Goal: Check status: Check status

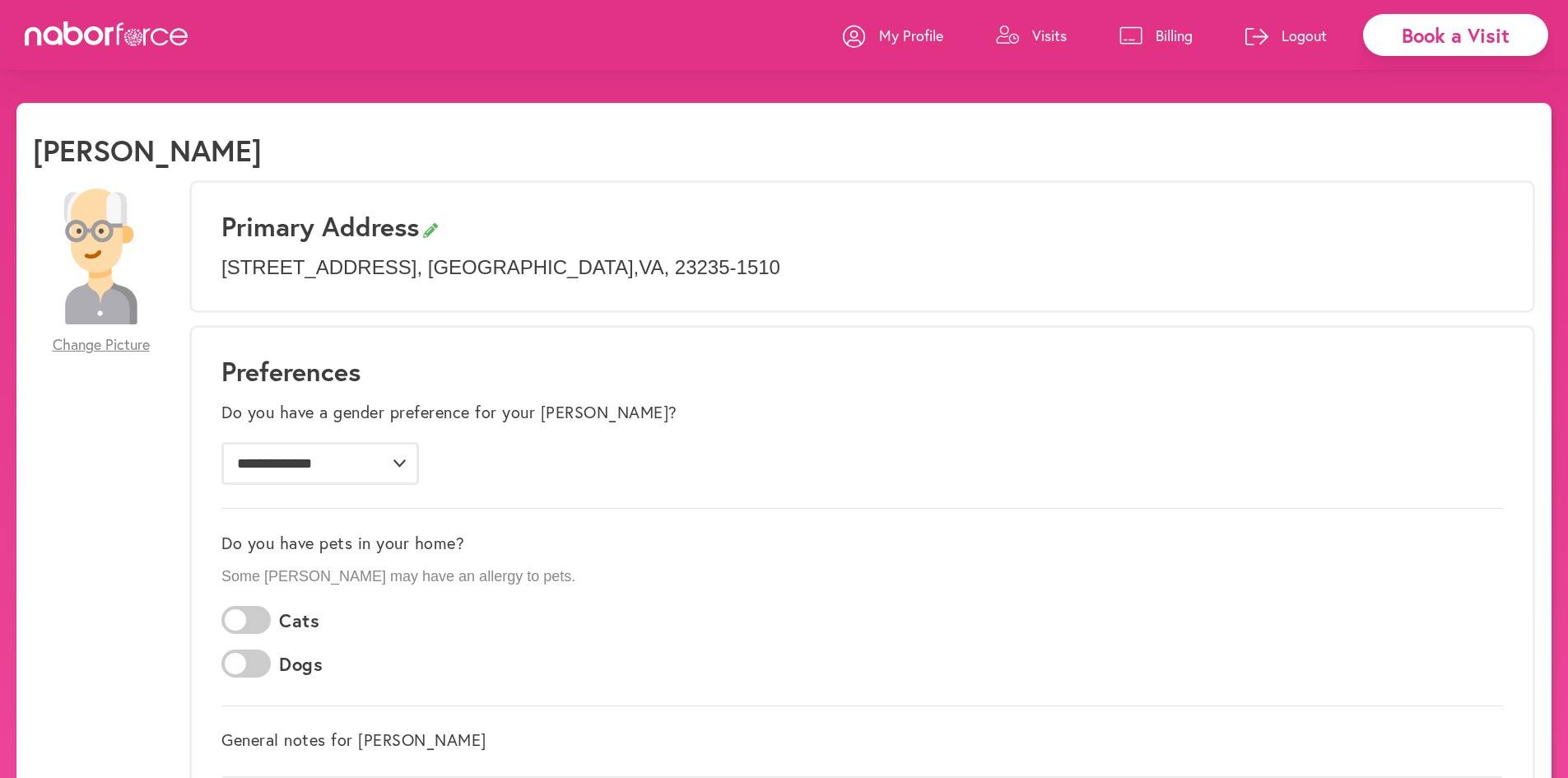
click at [1053, 32] on p "Visits" at bounding box center [1050, 35] width 35 height 19
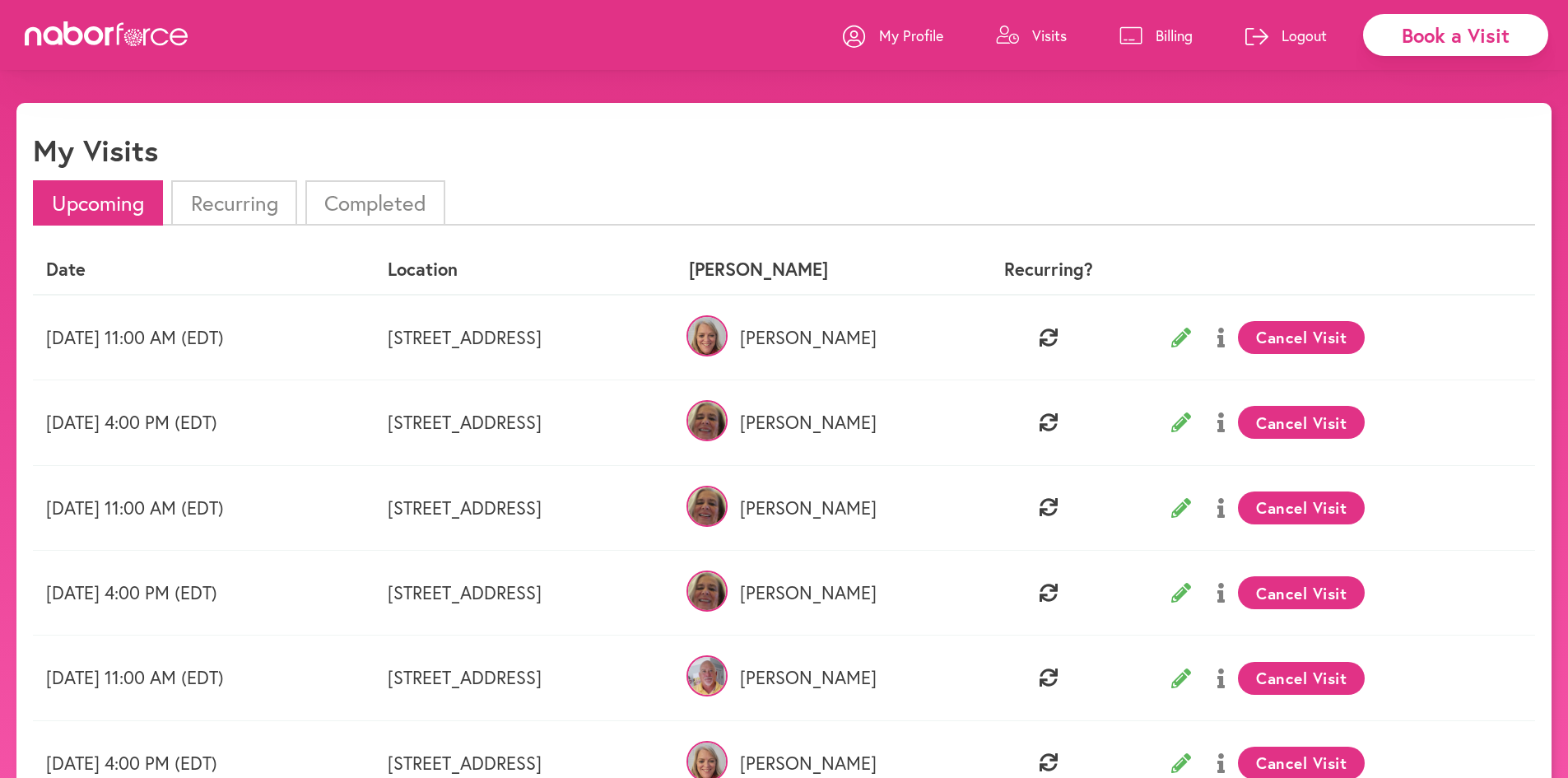
click at [381, 202] on li "Completed" at bounding box center [376, 204] width 140 height 46
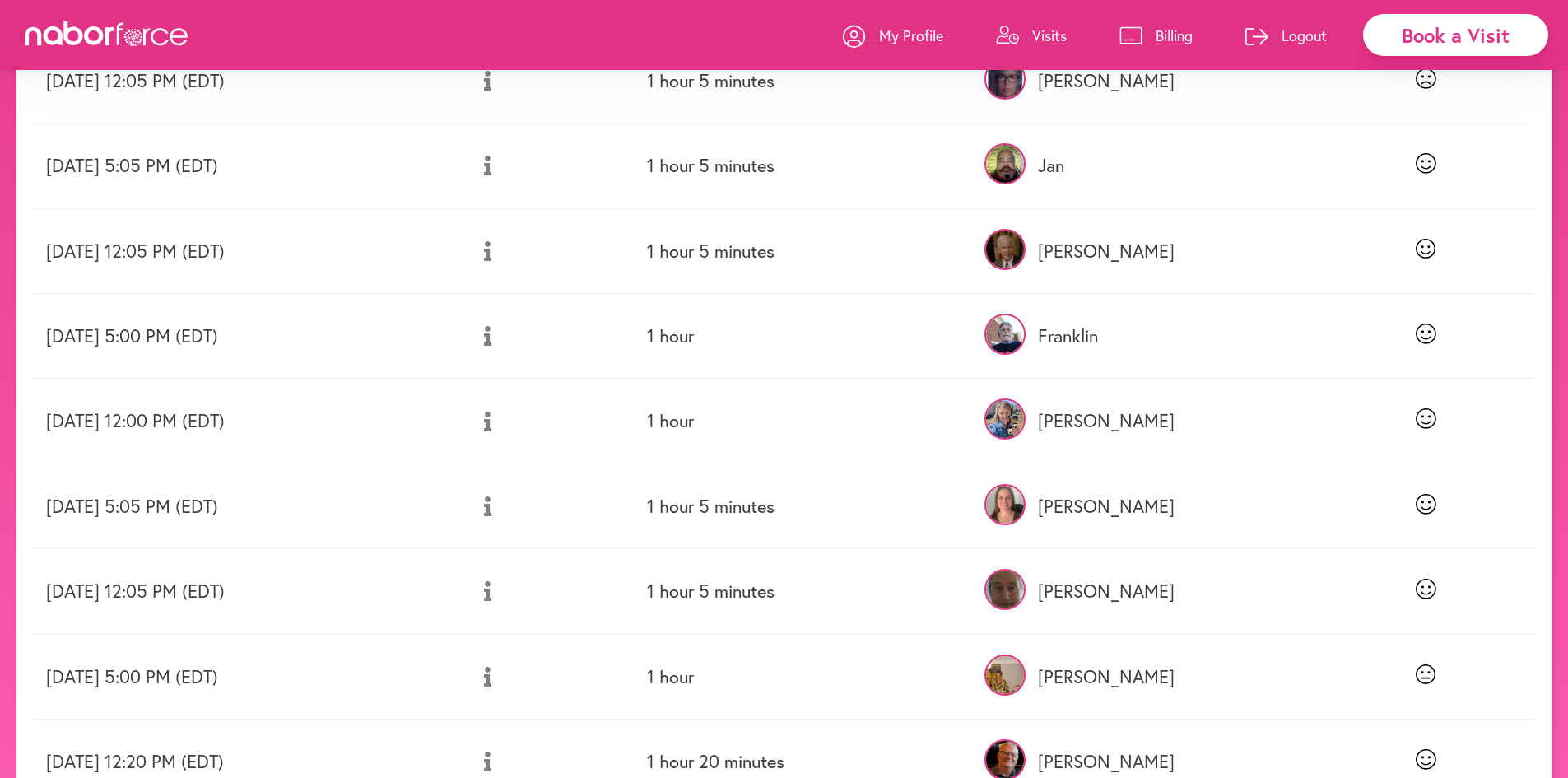
scroll to position [412, 0]
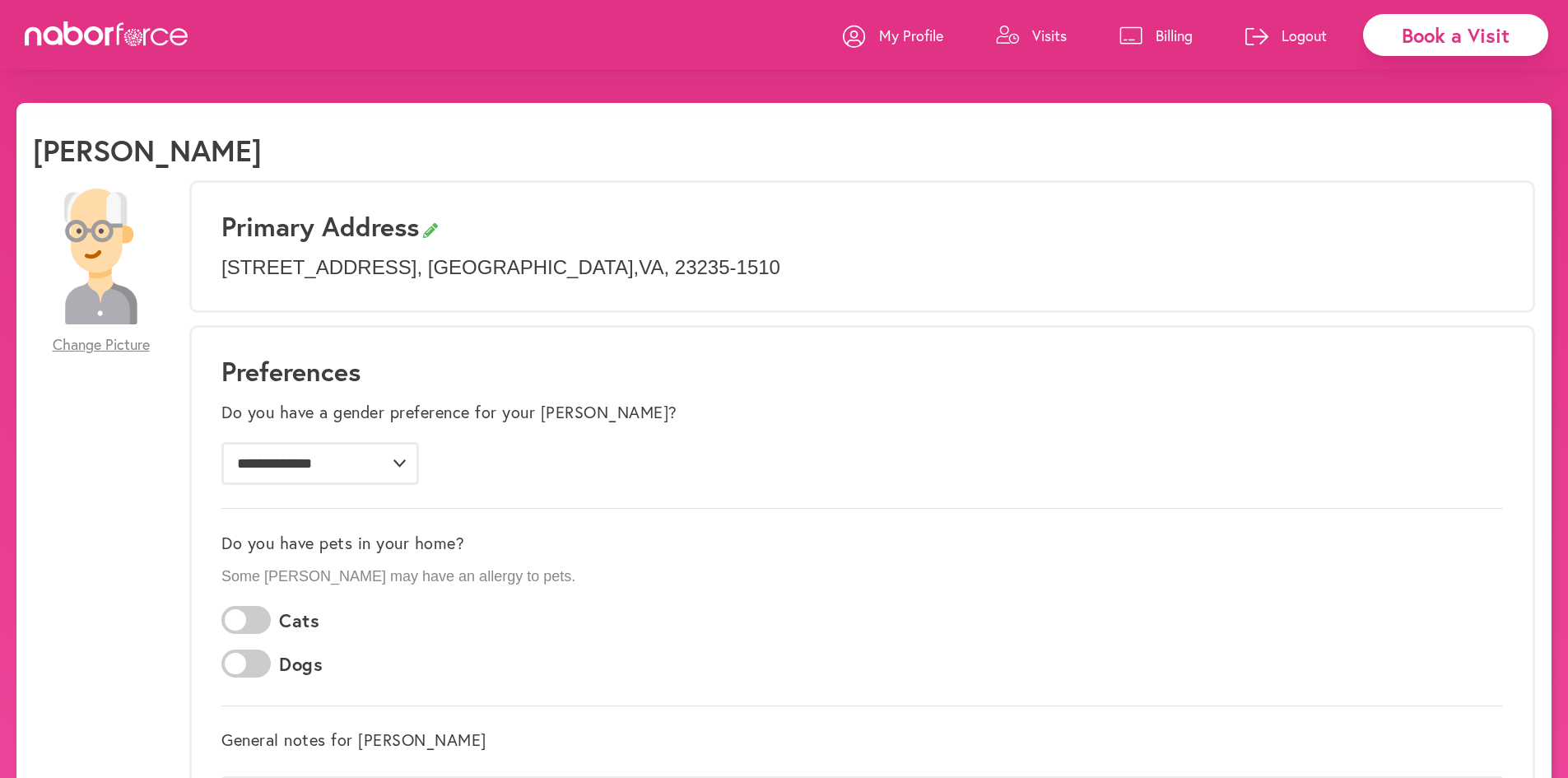
click at [1173, 30] on p "Billing" at bounding box center [1175, 35] width 37 height 19
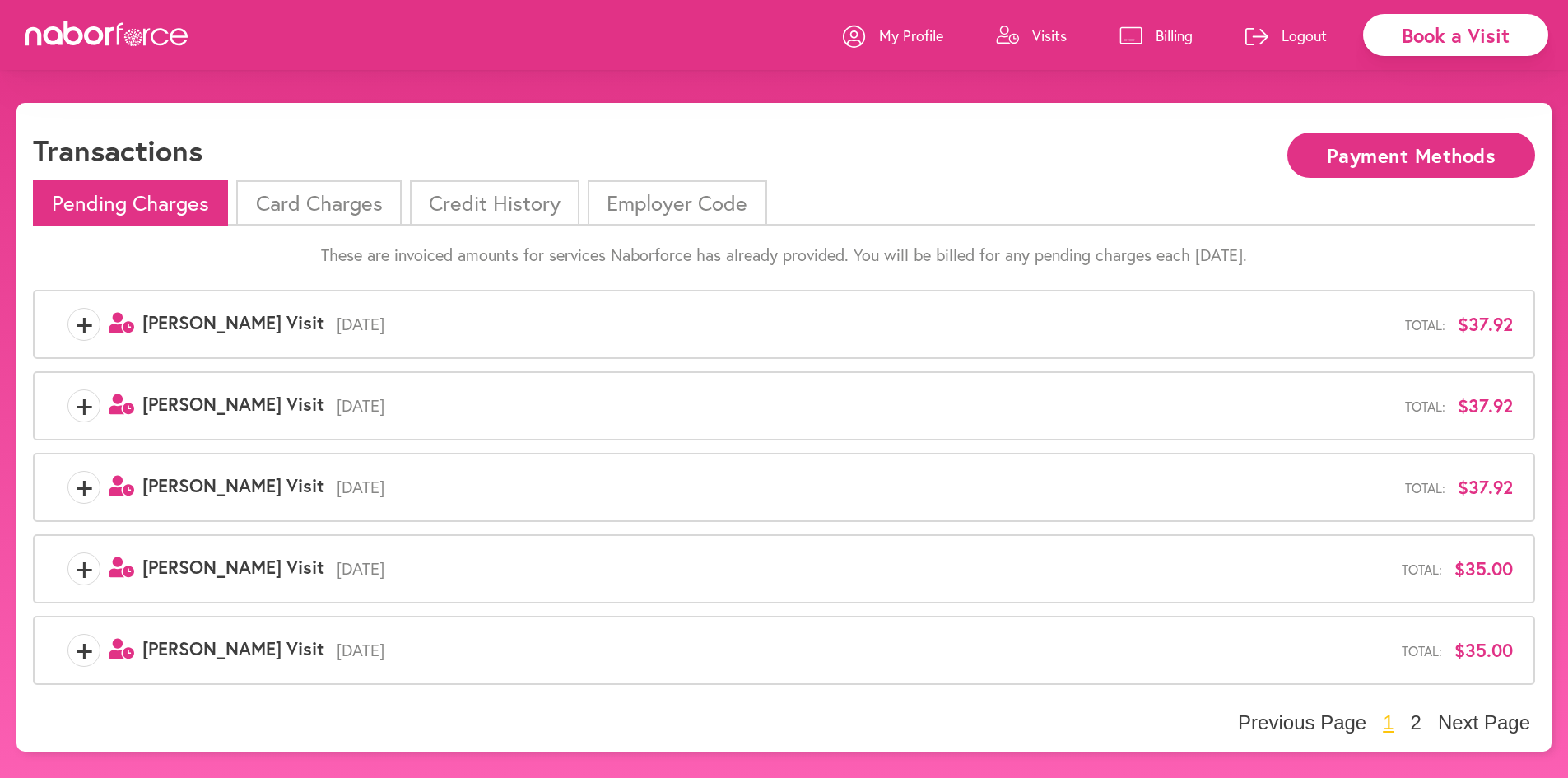
click at [293, 205] on li "Card Charges" at bounding box center [318, 204] width 165 height 46
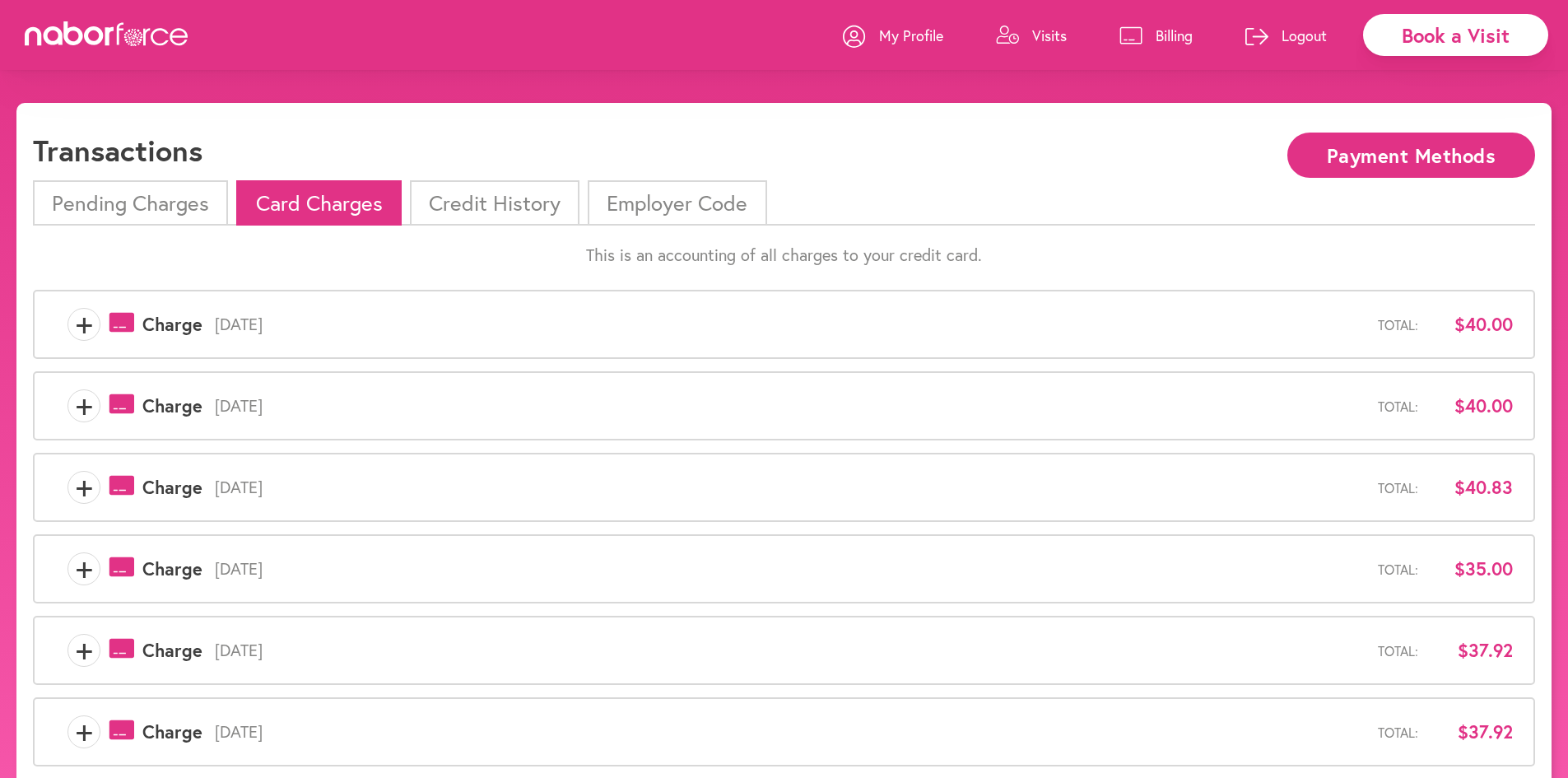
click at [83, 327] on span "+" at bounding box center [84, 324] width 31 height 33
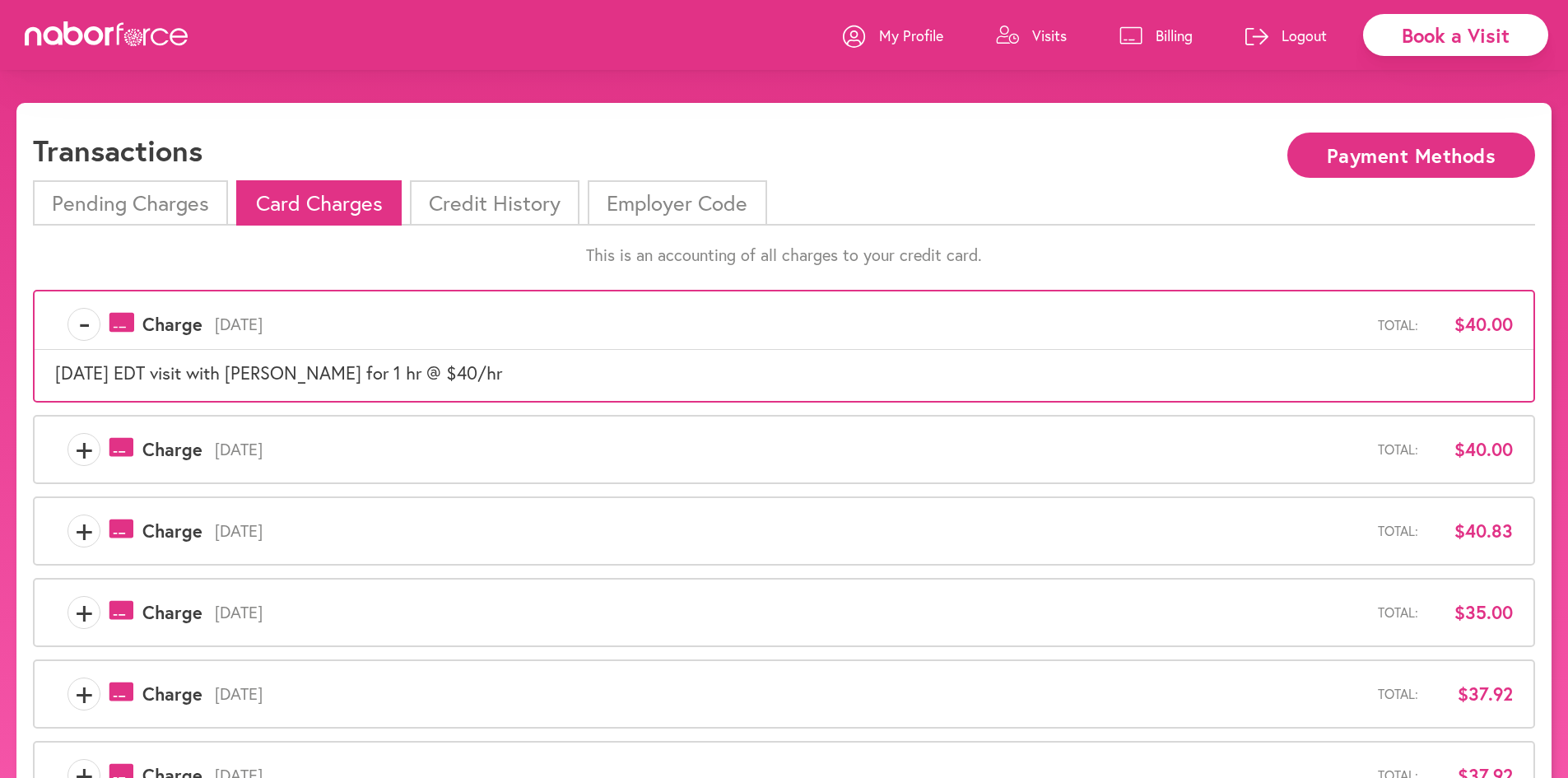
click at [83, 327] on span "-" at bounding box center [84, 324] width 31 height 33
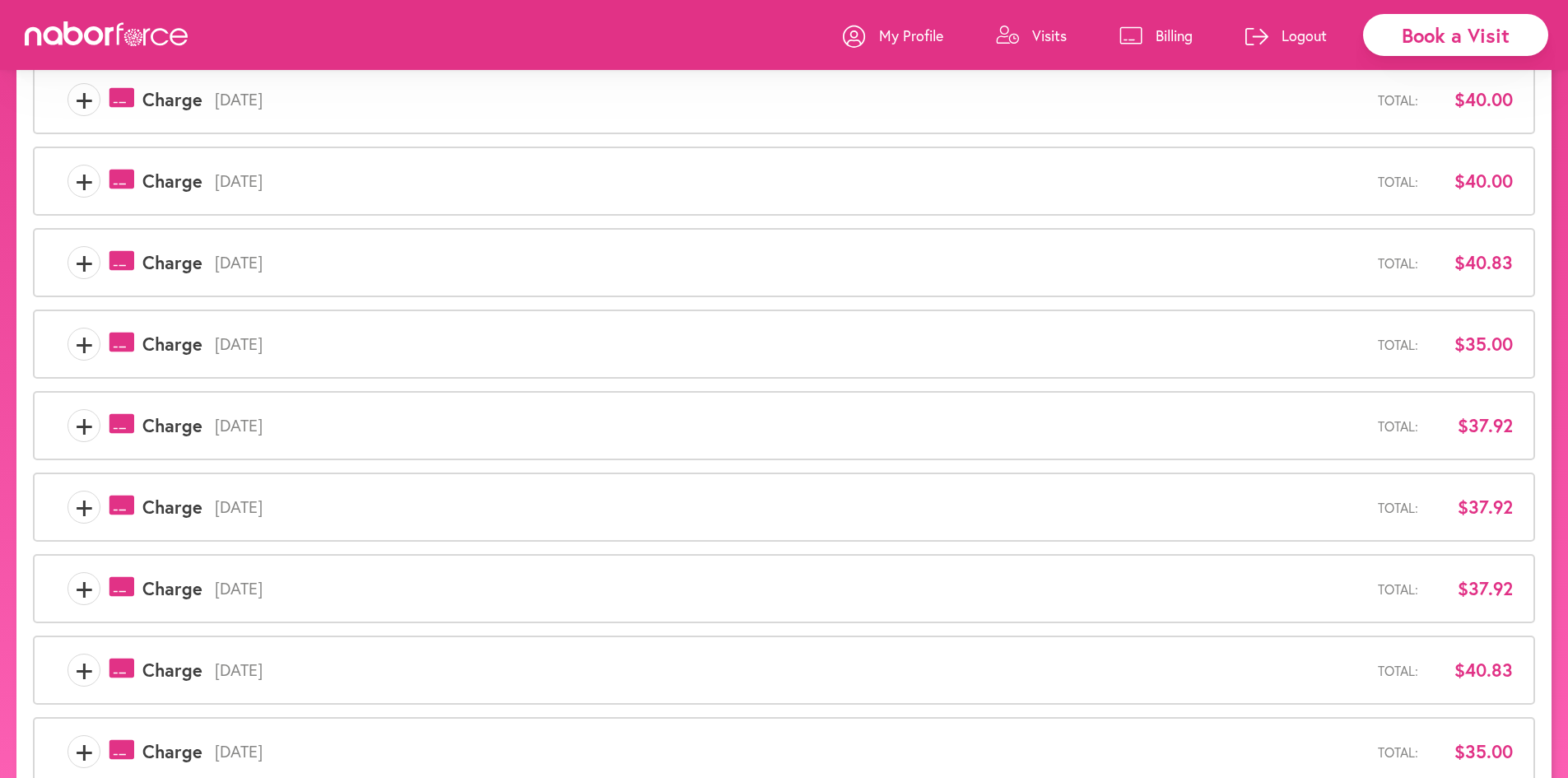
scroll to position [360, 0]
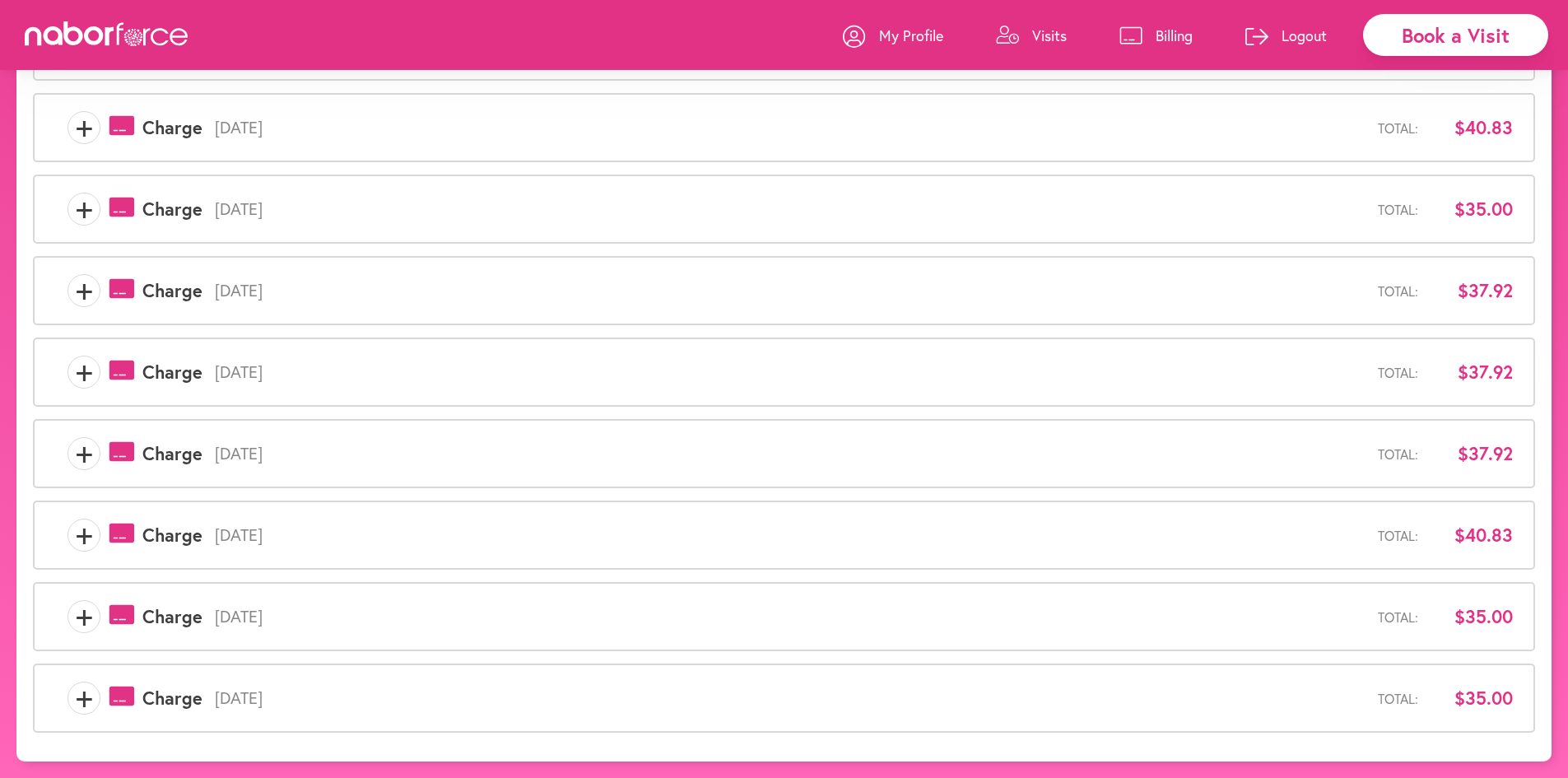
click at [1055, 38] on p "Visits" at bounding box center [1050, 35] width 35 height 19
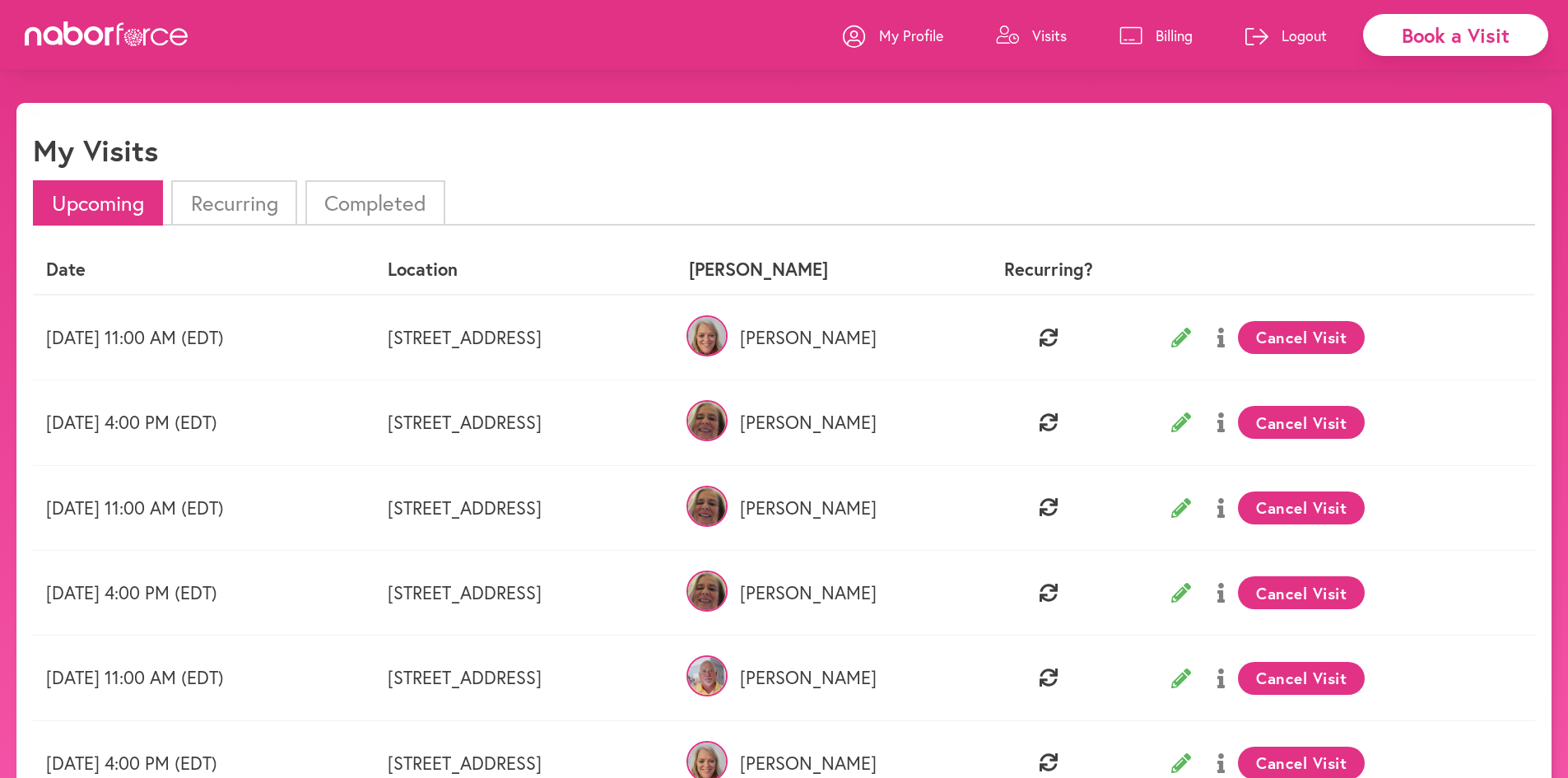
click at [372, 215] on li "Completed" at bounding box center [376, 204] width 140 height 46
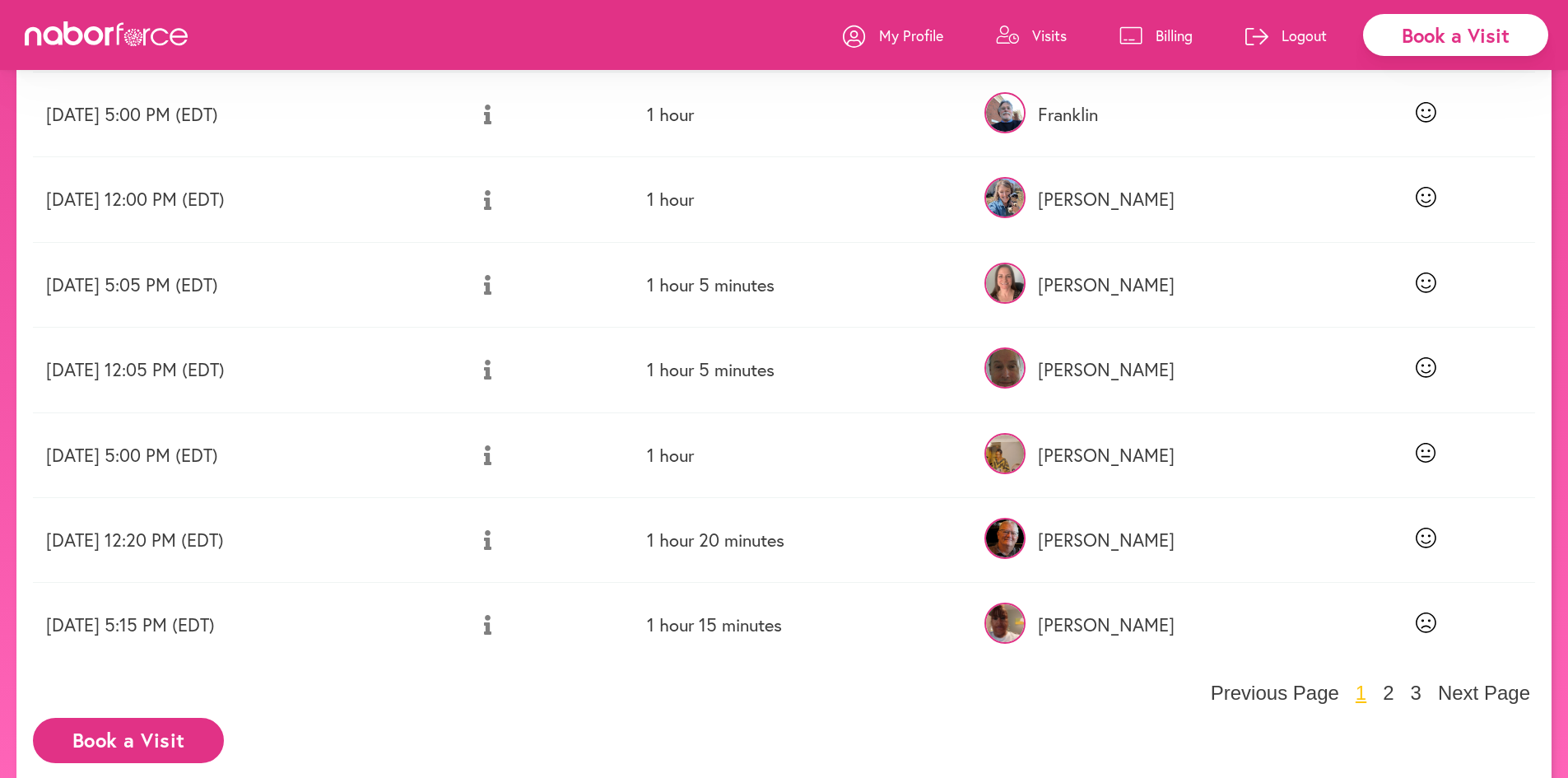
scroll to position [494, 0]
